Goal: Find contact information: Find contact information

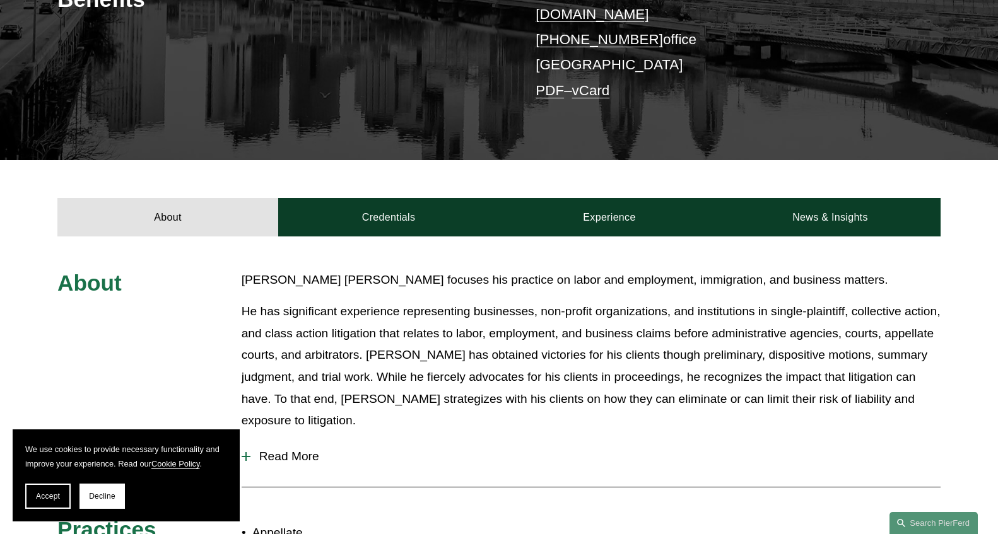
scroll to position [315, 0]
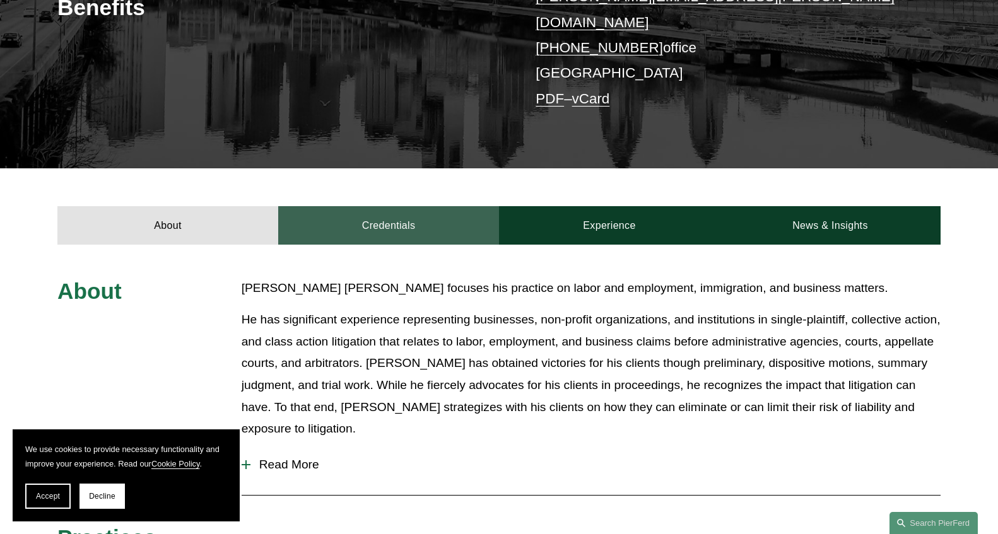
click at [396, 206] on link "Credentials" at bounding box center [388, 225] width 221 height 38
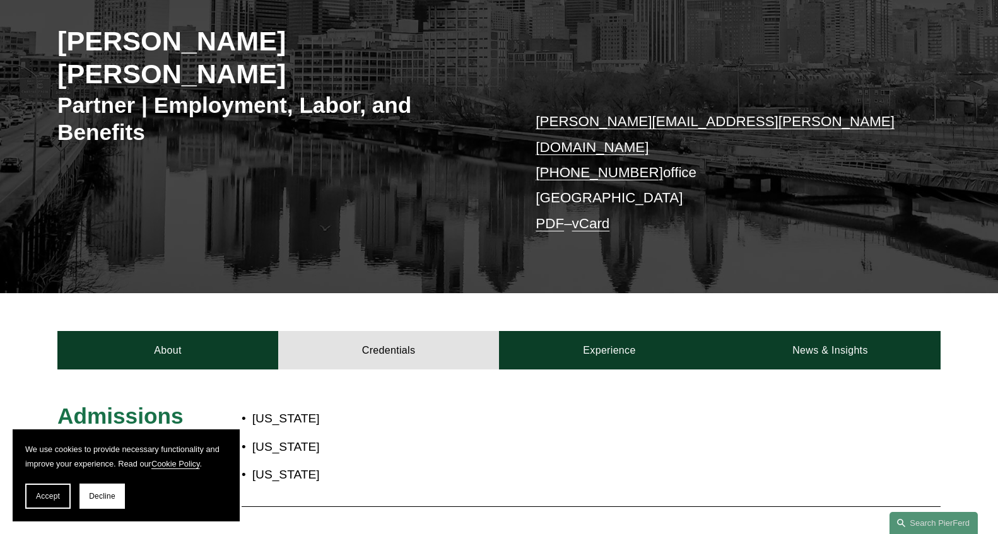
scroll to position [189, 0]
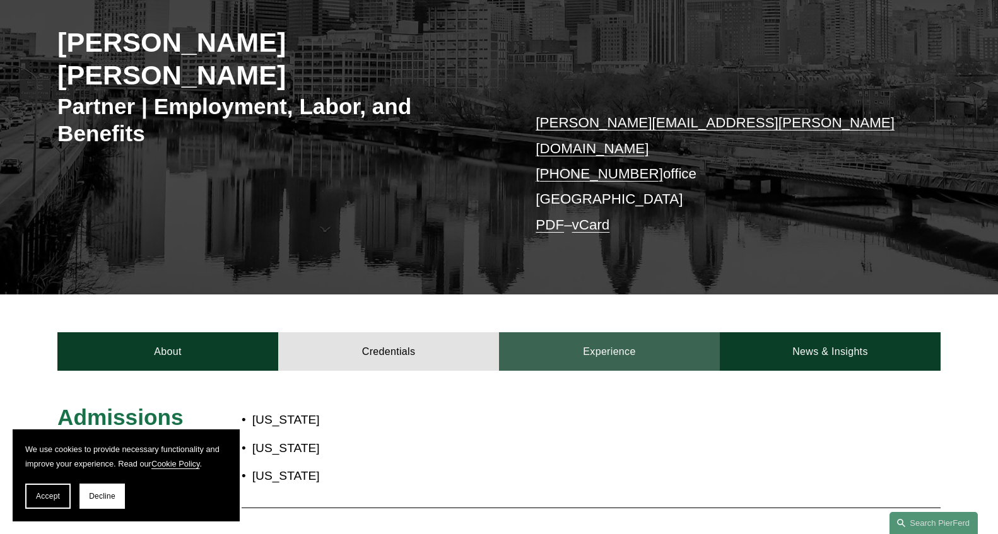
click at [650, 332] on link "Experience" at bounding box center [609, 351] width 221 height 38
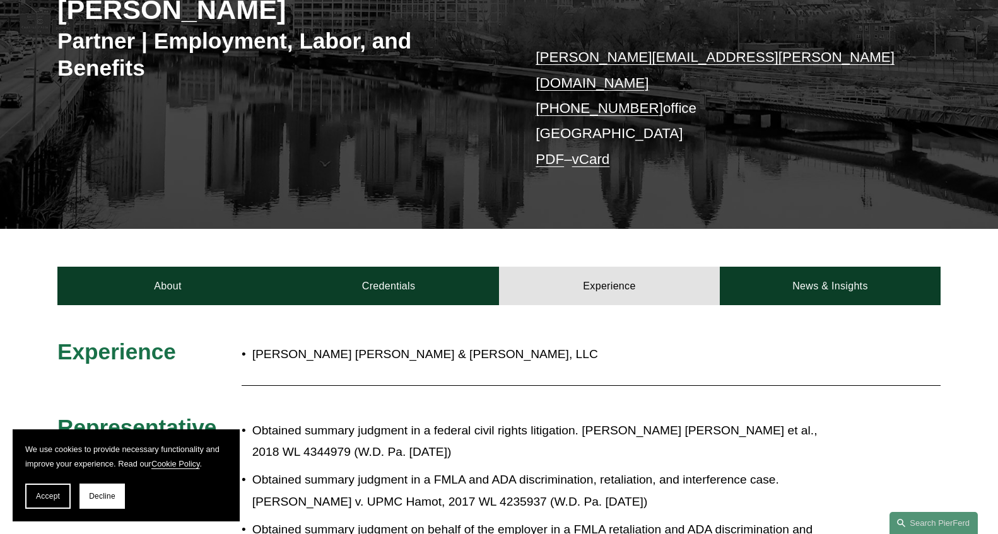
scroll to position [252, 0]
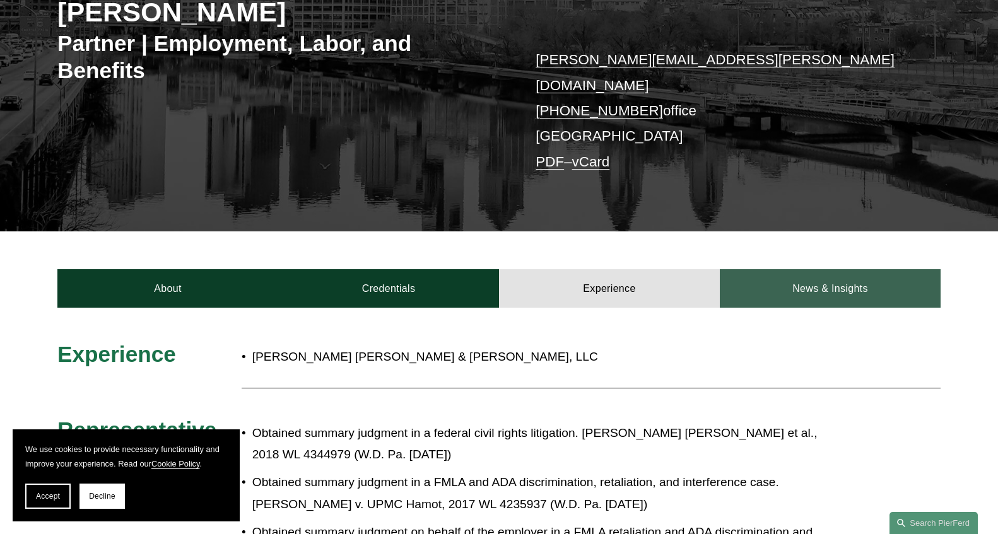
click at [816, 269] on link "News & Insights" at bounding box center [830, 288] width 221 height 38
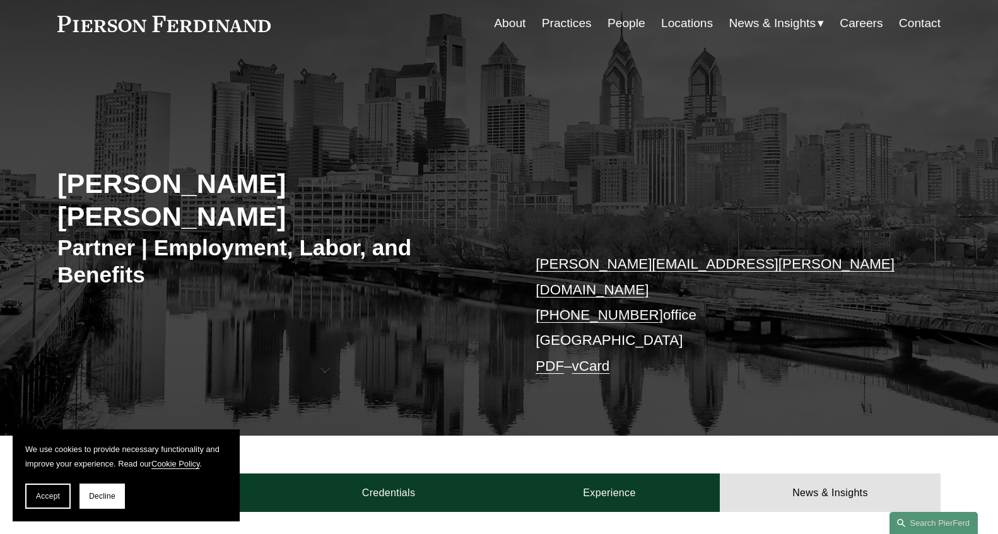
scroll to position [0, 0]
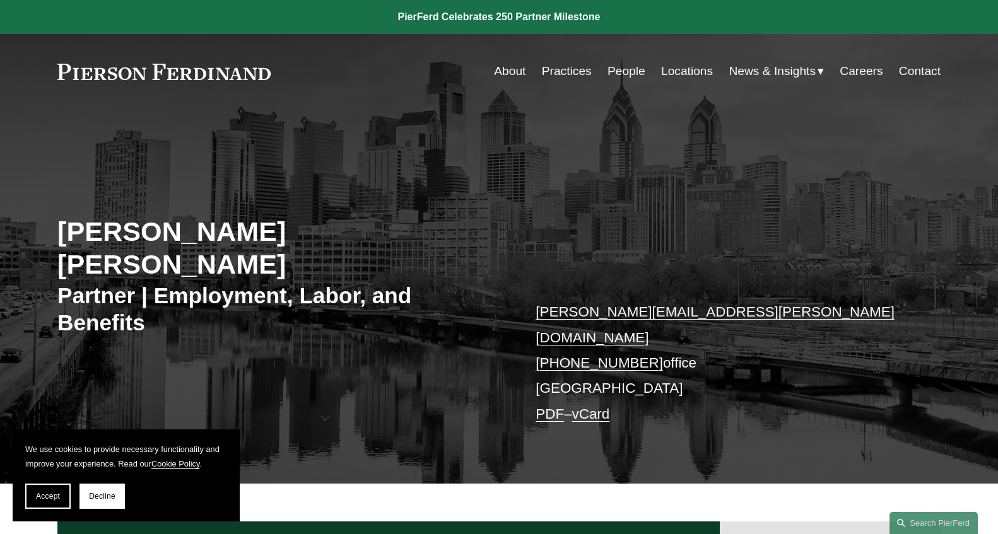
click at [95, 70] on link at bounding box center [163, 72] width 213 height 16
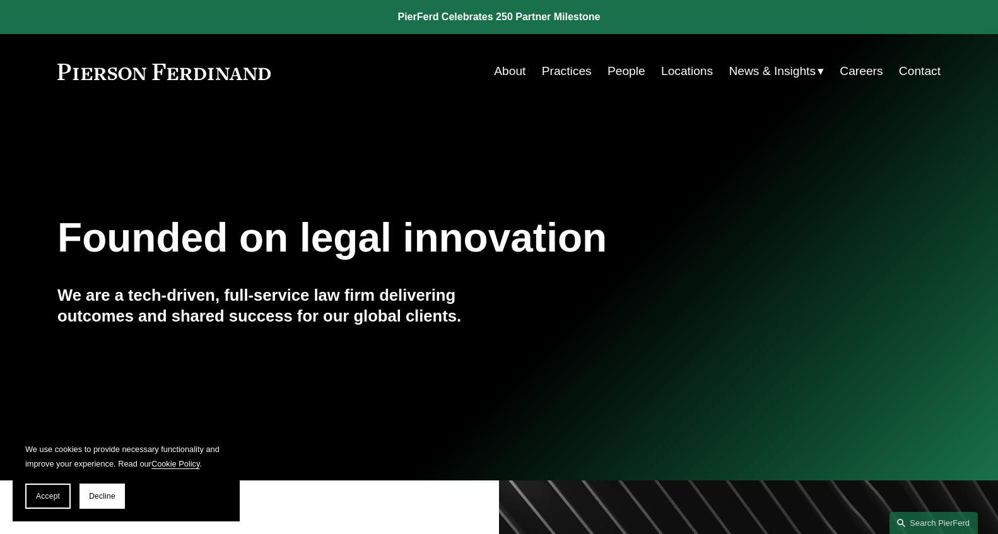
click at [679, 71] on link "Locations" at bounding box center [687, 71] width 52 height 24
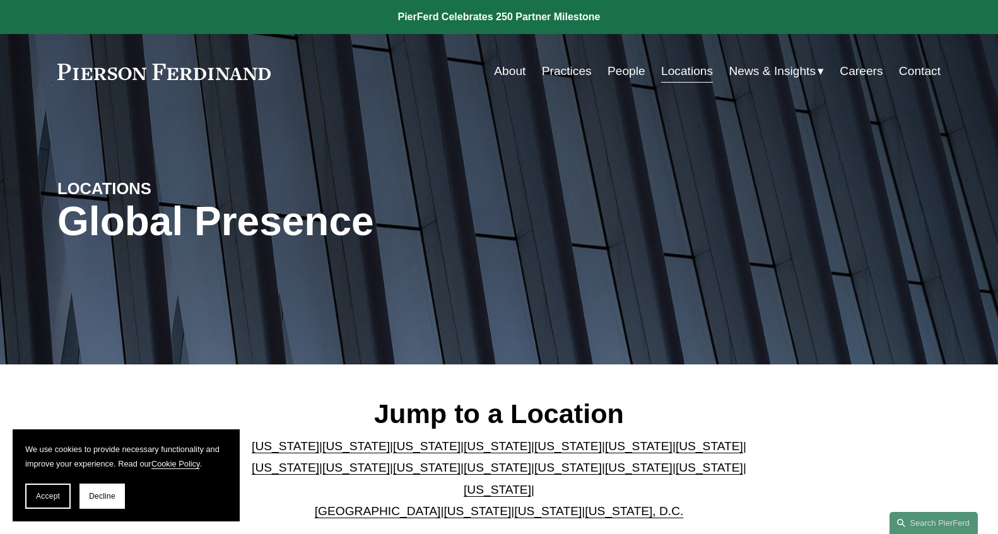
click at [676, 474] on link "[US_STATE]" at bounding box center [710, 467] width 68 height 13
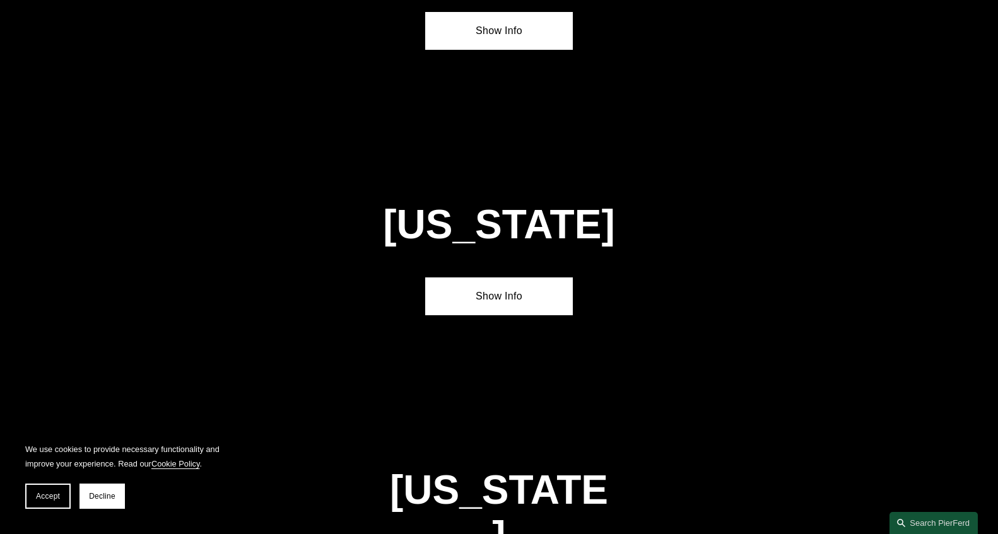
scroll to position [4001, 0]
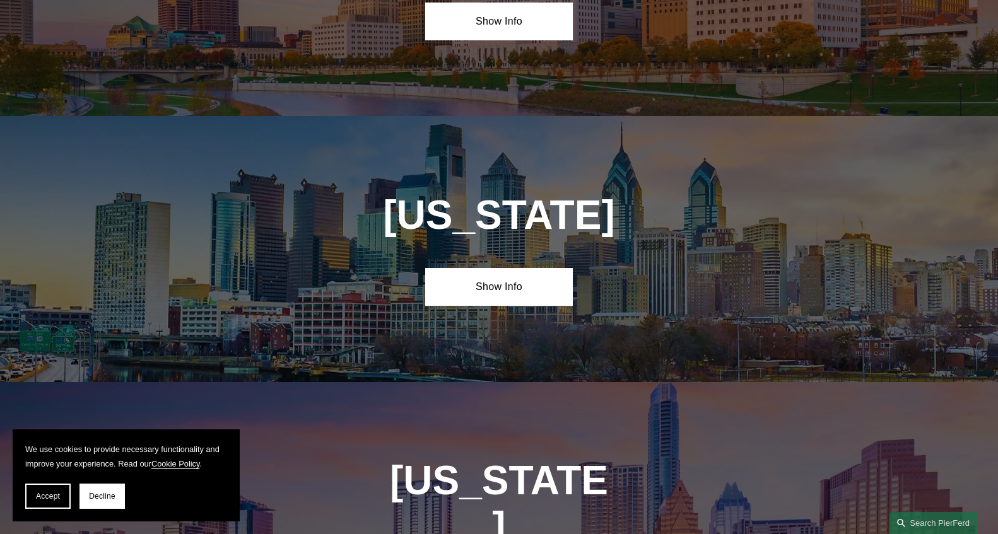
click at [500, 150] on div "[US_STATE] Show Info" at bounding box center [499, 249] width 998 height 266
click at [503, 268] on link "Show Info" at bounding box center [498, 287] width 147 height 38
